Goal: Task Accomplishment & Management: Manage account settings

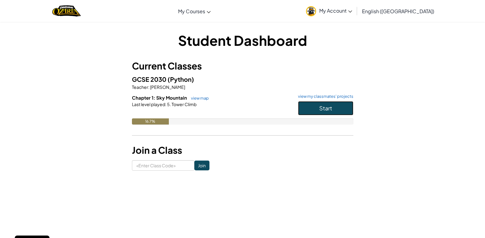
drag, startPoint x: 305, startPoint y: 113, endPoint x: 309, endPoint y: 113, distance: 4.3
click at [308, 113] on button "Start" at bounding box center [325, 108] width 55 height 14
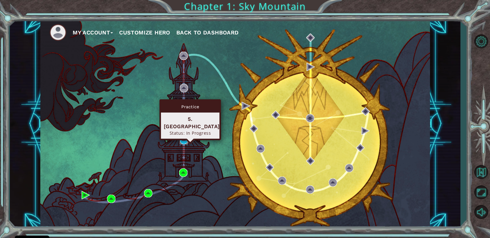
click at [184, 142] on img at bounding box center [184, 140] width 8 height 8
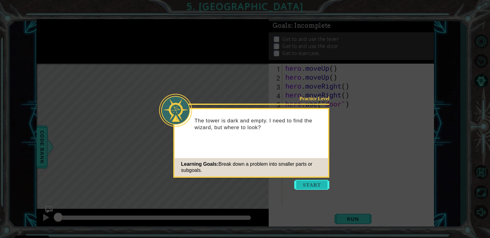
click at [307, 186] on button "Start" at bounding box center [311, 185] width 35 height 10
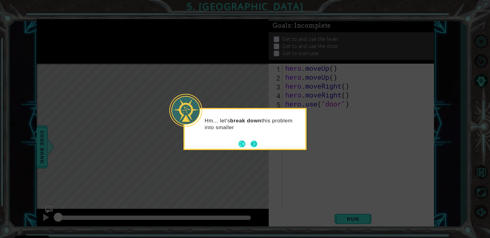
click at [255, 145] on button "Next" at bounding box center [253, 144] width 7 height 7
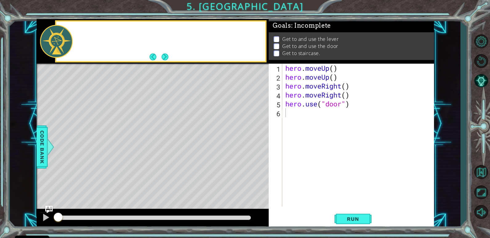
click at [255, 145] on div "Level Map" at bounding box center [179, 154] width 284 height 181
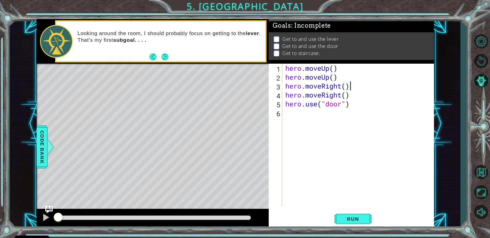
click at [349, 87] on div "hero . moveUp ( ) hero . moveUp ( ) hero . moveRight ( ) hero . moveRight ( ) h…" at bounding box center [359, 144] width 151 height 161
type textarea "hero."
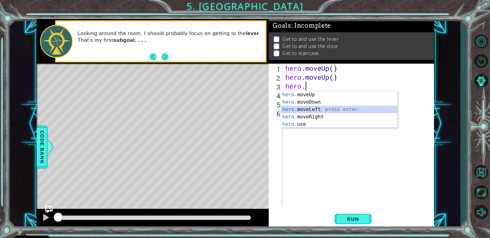
click at [314, 108] on div "hero. moveUp press enter hero. moveDown press enter hero. moveLeft press enter …" at bounding box center [339, 117] width 116 height 52
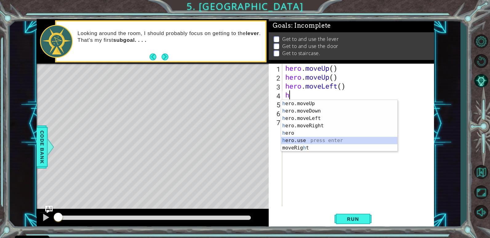
click at [318, 138] on div "h ero.moveUp press enter h ero.moveDown press enter h ero.moveLeft press enter …" at bounding box center [339, 133] width 116 height 66
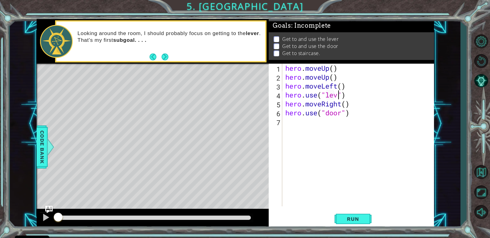
scroll to position [0, 3]
click at [349, 104] on div "hero . moveUp ( ) hero . moveUp ( ) hero . moveLeft ( ) hero . use ( "lever" ) …" at bounding box center [359, 144] width 151 height 161
click at [349, 115] on div "hero . moveUp ( ) hero . moveUp ( ) hero . moveLeft ( ) hero . use ( "lever" ) …" at bounding box center [359, 144] width 151 height 161
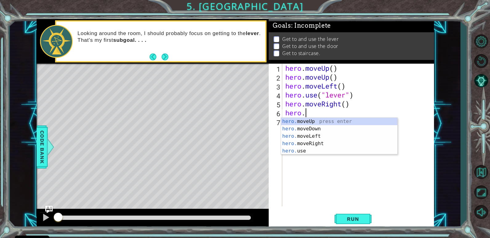
type textarea "hero"
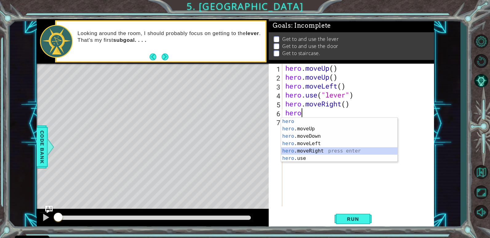
click at [318, 150] on div "hero press enter hero .moveUp press enter hero .moveDown press enter hero .move…" at bounding box center [339, 147] width 116 height 59
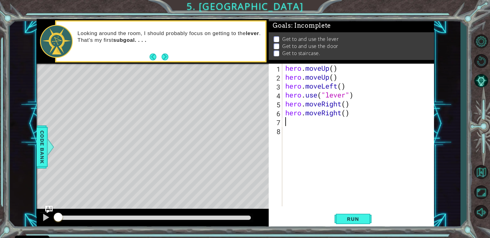
type textarea "h"
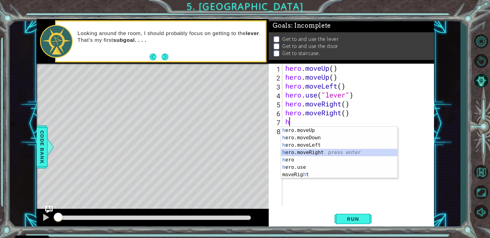
click at [319, 151] on div "h ero.moveUp press enter h ero.moveDown press enter h ero.moveLeft press enter …" at bounding box center [339, 160] width 116 height 66
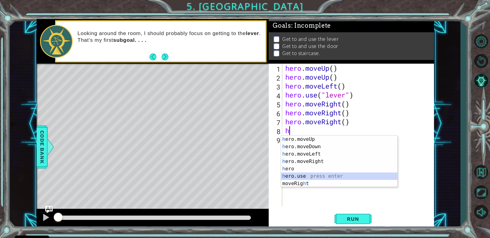
click at [294, 174] on div "h ero.moveUp press enter h ero.moveDown press enter h ero.moveLeft press enter …" at bounding box center [339, 169] width 116 height 66
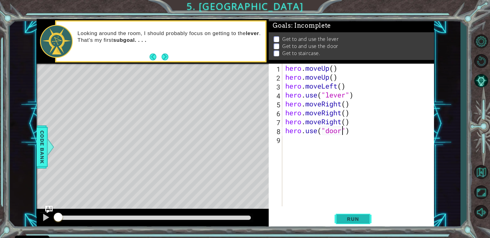
type textarea "hero.use("door")"
click at [341, 223] on button "Run" at bounding box center [352, 219] width 37 height 17
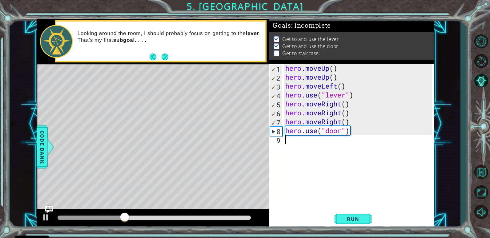
drag, startPoint x: 309, startPoint y: 151, endPoint x: 305, endPoint y: 149, distance: 4.5
click at [305, 149] on div "hero . moveUp ( ) hero . moveUp ( ) hero . moveLeft ( ) hero . use ( "lever" ) …" at bounding box center [359, 144] width 151 height 161
type textarea "h"
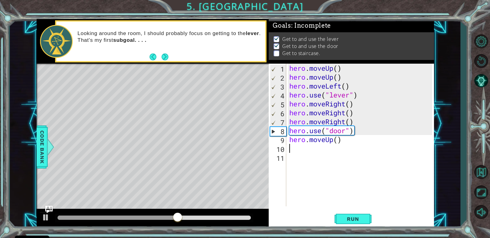
click at [309, 146] on div "hero . moveUp ( ) hero . moveUp ( ) hero . moveLeft ( ) hero . use ( "lever" ) …" at bounding box center [361, 144] width 147 height 161
type textarea "h"
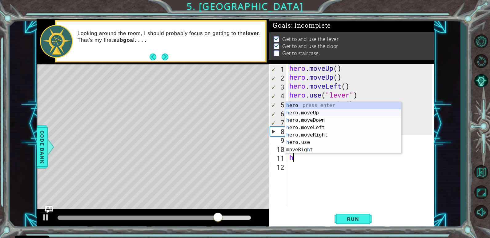
click at [321, 115] on div "h ero press enter h ero.moveUp press enter h ero.moveDown press enter h ero.mov…" at bounding box center [343, 135] width 116 height 66
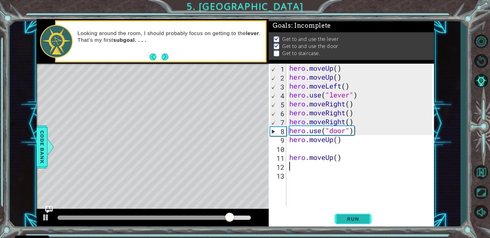
click at [354, 216] on button "Run" at bounding box center [352, 219] width 37 height 17
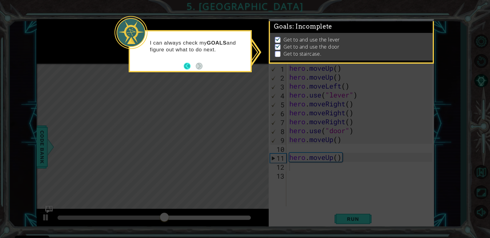
click at [188, 68] on button "Back" at bounding box center [190, 66] width 12 height 7
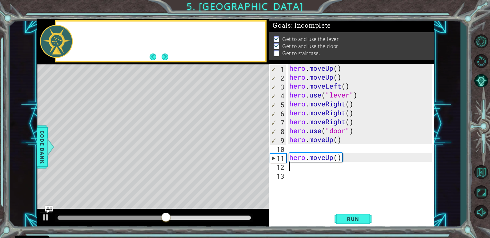
scroll to position [1, 0]
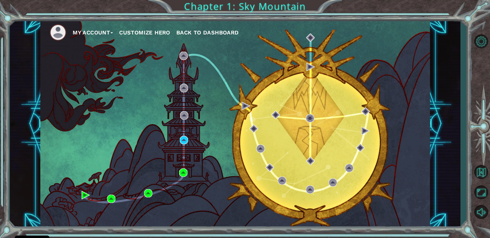
click at [124, 34] on button "Customize Hero" at bounding box center [144, 32] width 51 height 9
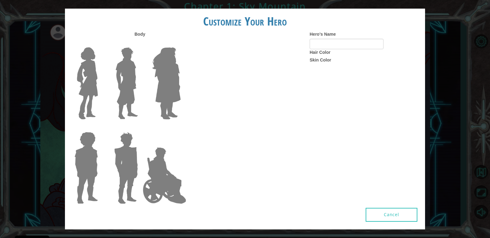
type input "[PERSON_NAME]"
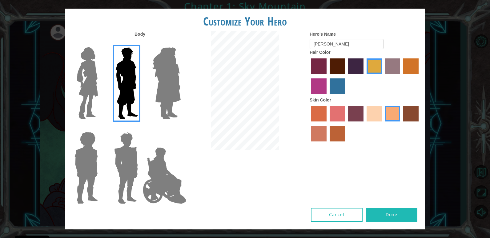
click at [411, 210] on button "Done" at bounding box center [391, 215] width 52 height 14
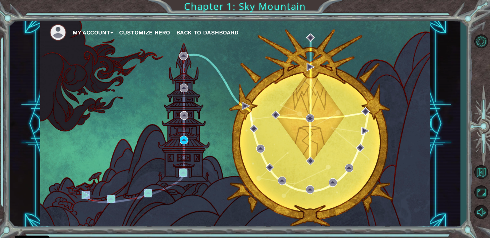
drag, startPoint x: 188, startPoint y: 209, endPoint x: 290, endPoint y: 236, distance: 105.9
click at [290, 236] on div "My Account Customize Hero Back to Dashboard Chapter 1: Sky Mountain" at bounding box center [245, 119] width 490 height 238
drag, startPoint x: 290, startPoint y: 236, endPoint x: 360, endPoint y: 217, distance: 72.7
click at [360, 217] on div "My Account Customize Hero Back to Dashboard Chapter 1: Sky Mountain" at bounding box center [245, 119] width 490 height 238
click at [312, 207] on div "My Account Customize Hero Back to Dashboard" at bounding box center [234, 123] width 389 height 205
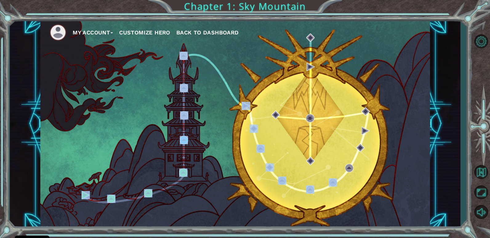
click at [312, 207] on div "My Account Customize Hero Back to Dashboard" at bounding box center [234, 123] width 389 height 205
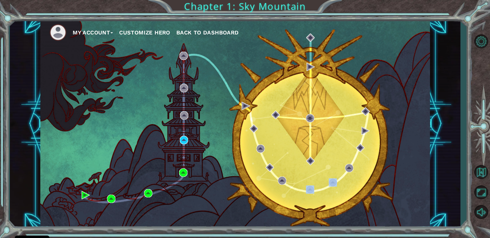
click at [312, 205] on div "My Account Customize Hero Back to Dashboard" at bounding box center [234, 123] width 389 height 205
drag, startPoint x: 312, startPoint y: 205, endPoint x: 360, endPoint y: 217, distance: 49.9
click at [360, 217] on div "My Account Customize Hero Back to Dashboard" at bounding box center [234, 123] width 389 height 205
click at [355, 198] on div "My Account Customize Hero Back to Dashboard" at bounding box center [234, 123] width 389 height 205
drag, startPoint x: 243, startPoint y: 187, endPoint x: 246, endPoint y: 191, distance: 5.0
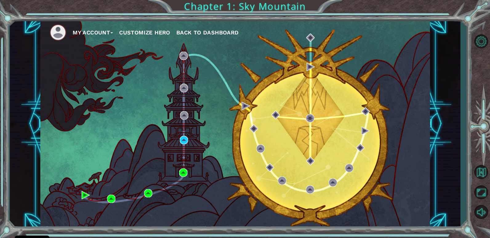
click at [245, 188] on div "My Account Customize Hero Back to Dashboard" at bounding box center [234, 123] width 389 height 205
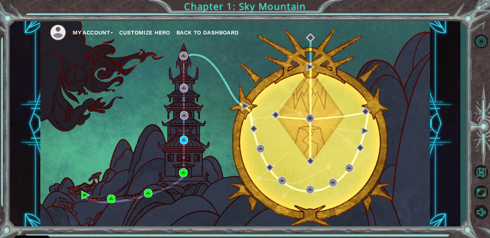
click at [245, 188] on div "My Account Customize Hero Back to Dashboard" at bounding box center [234, 123] width 389 height 205
click at [245, 189] on div "My Account Customize Hero Back to Dashboard" at bounding box center [234, 123] width 389 height 205
click at [321, 125] on div "My Account Customize Hero Back to Dashboard" at bounding box center [234, 123] width 389 height 205
